Goal: Task Accomplishment & Management: Manage account settings

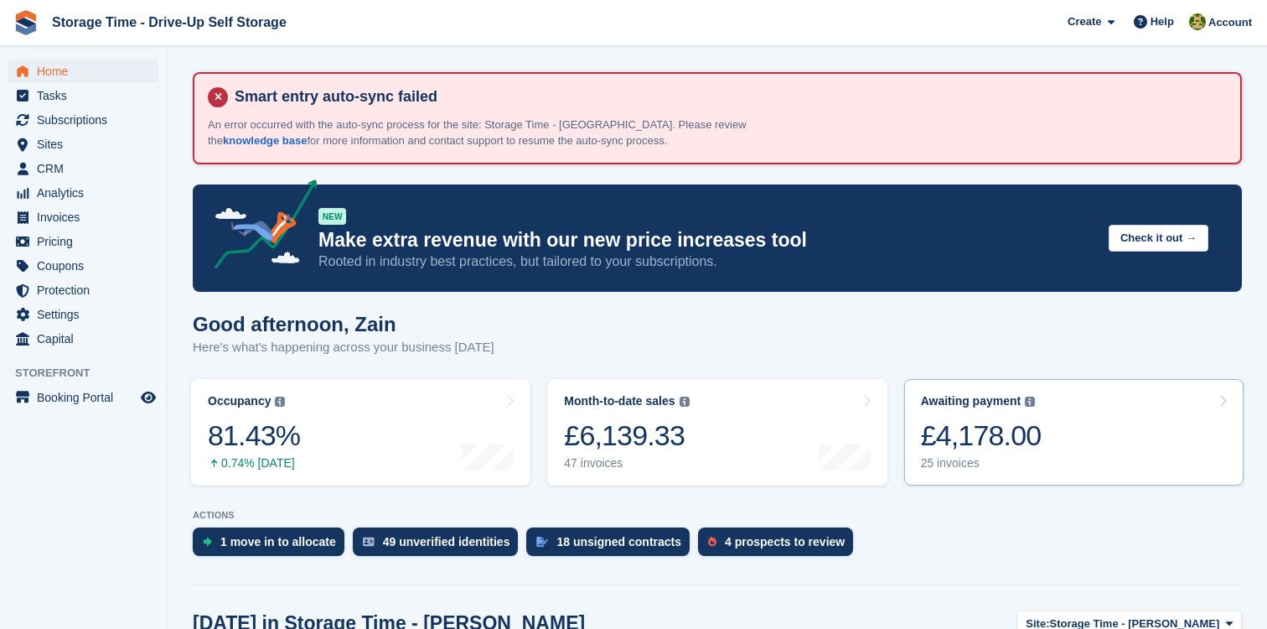
scroll to position [350, 0]
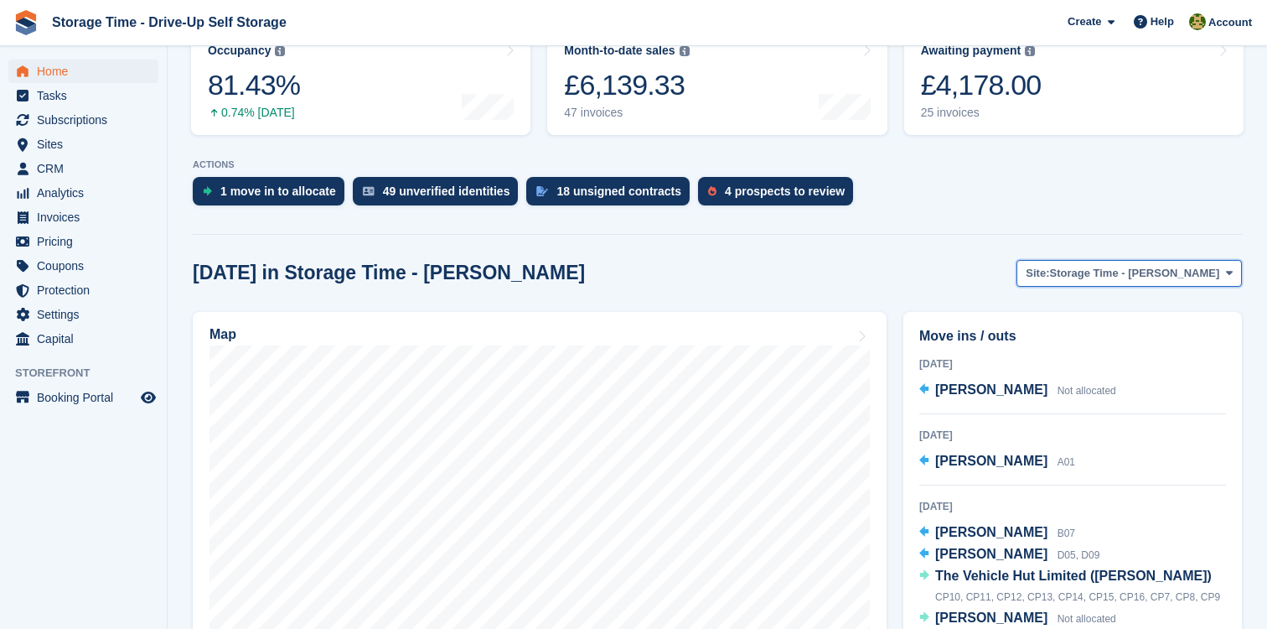
click at [1124, 280] on span "Storage Time - [PERSON_NAME]" at bounding box center [1135, 273] width 170 height 17
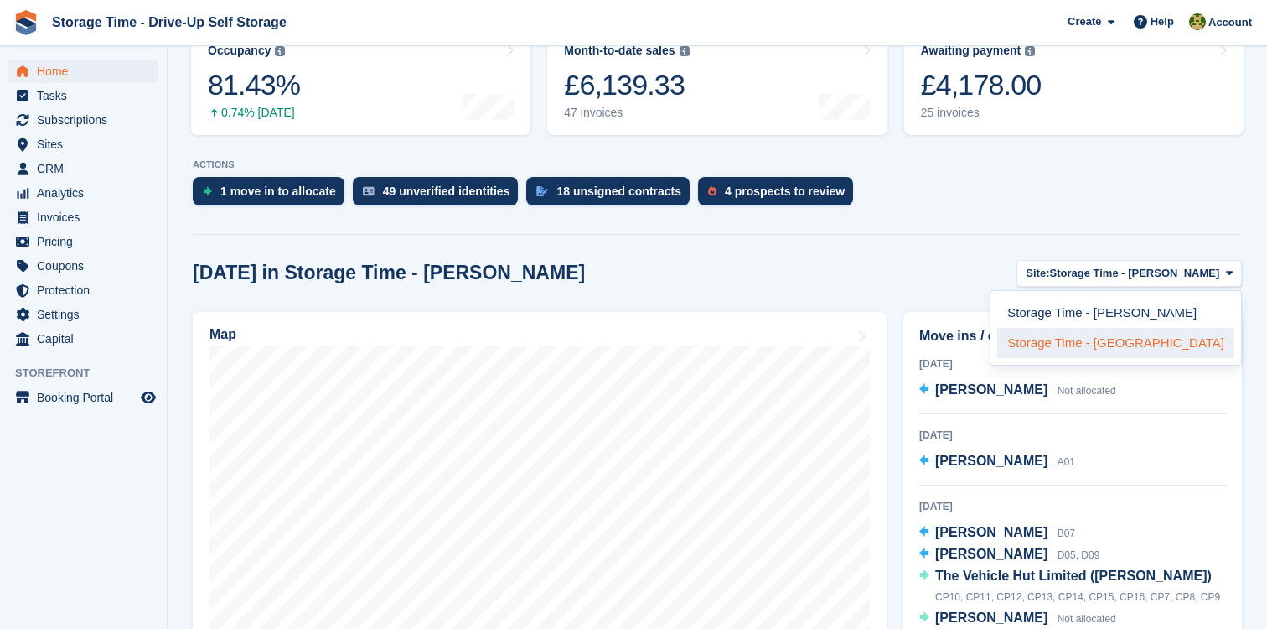
click at [1118, 342] on link "Storage Time - [GEOGRAPHIC_DATA]" at bounding box center [1115, 343] width 237 height 30
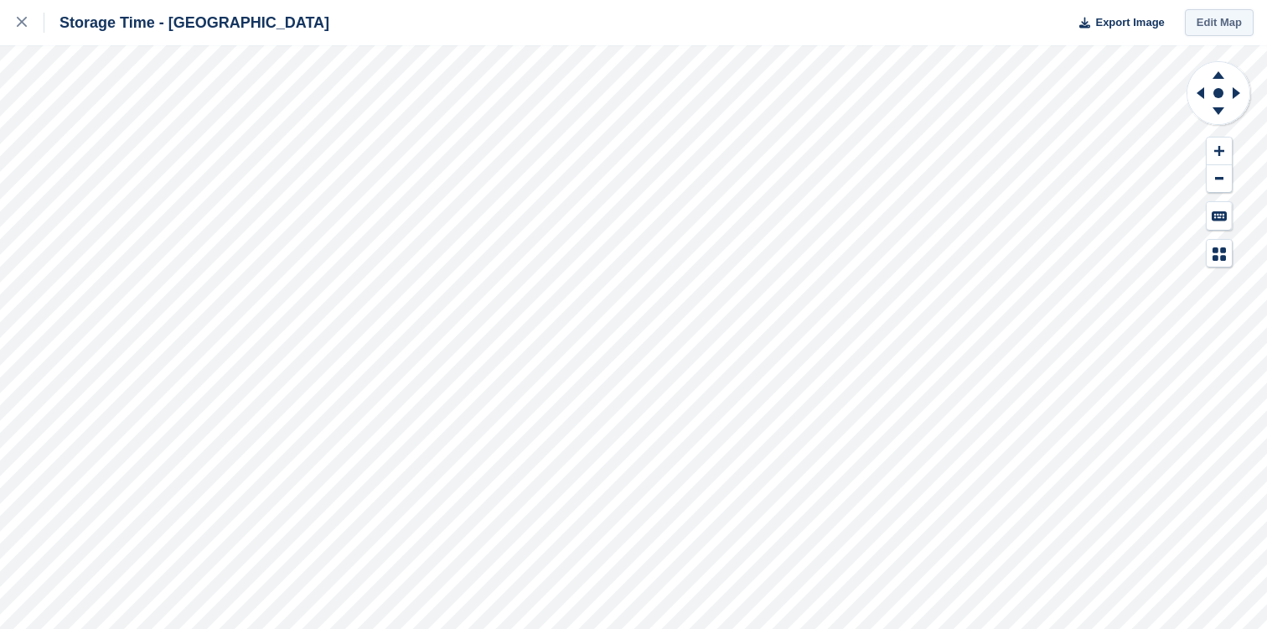
click at [1233, 22] on link "Edit Map" at bounding box center [1219, 23] width 69 height 28
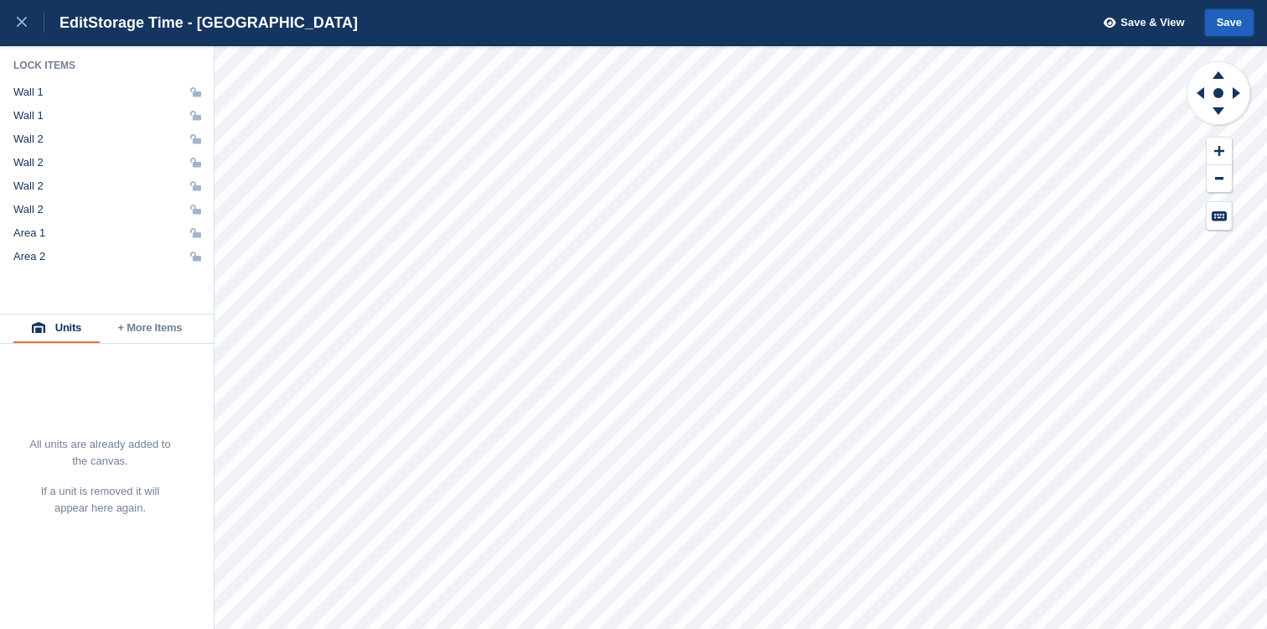
click at [1243, 25] on button "Save" at bounding box center [1229, 23] width 49 height 28
click at [27, 21] on div at bounding box center [31, 23] width 28 height 20
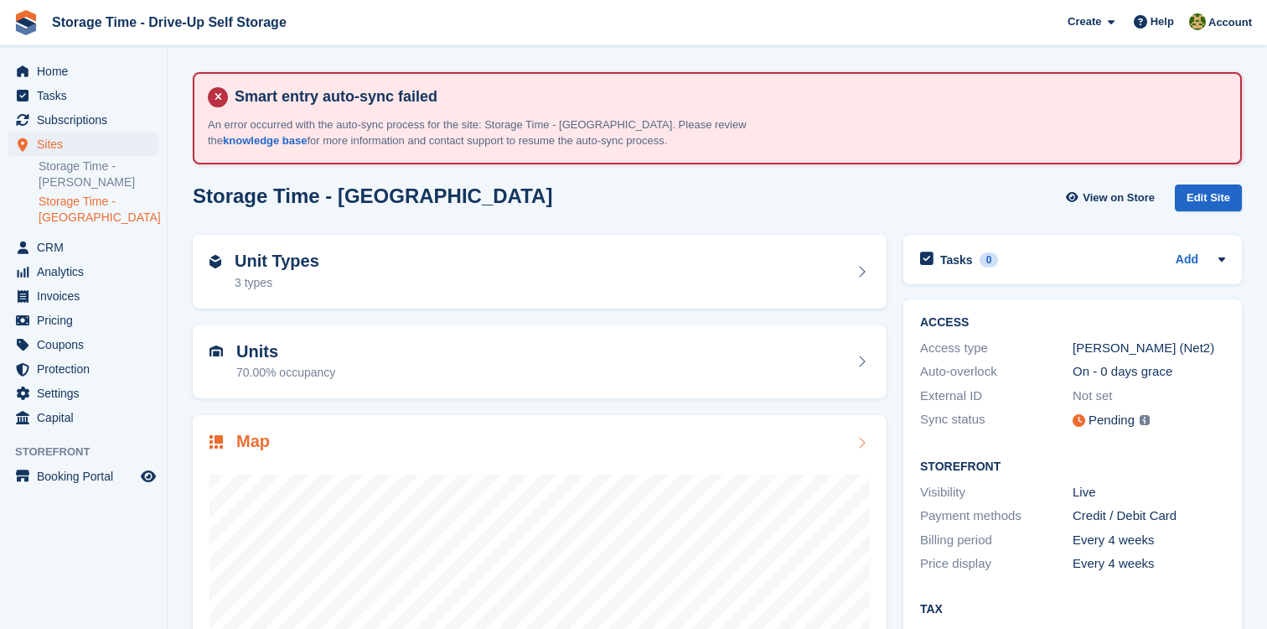
click at [752, 434] on div "Map" at bounding box center [540, 443] width 660 height 23
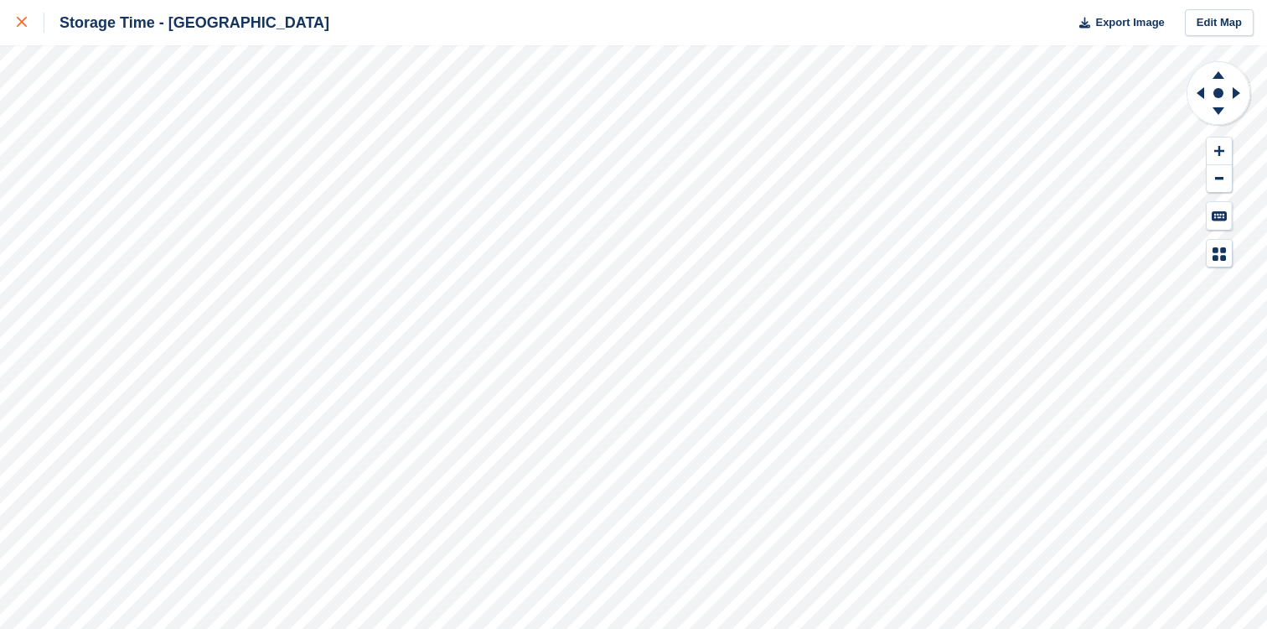
click at [16, 28] on link at bounding box center [22, 22] width 44 height 45
